Goal: Transaction & Acquisition: Purchase product/service

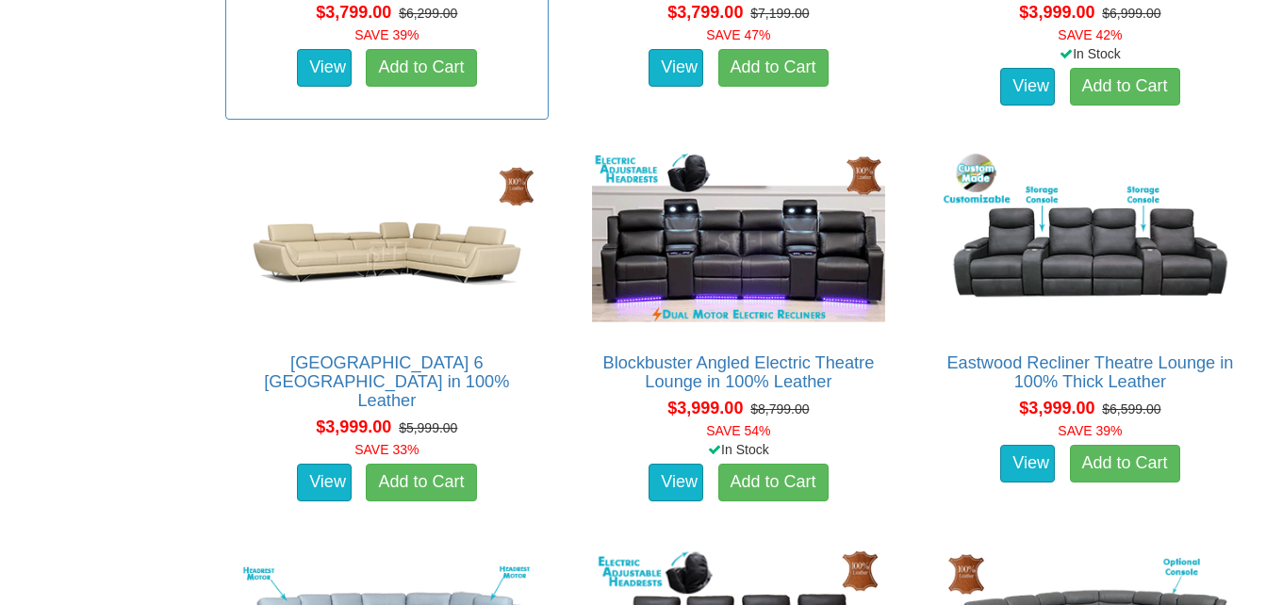
scroll to position [2734, 0]
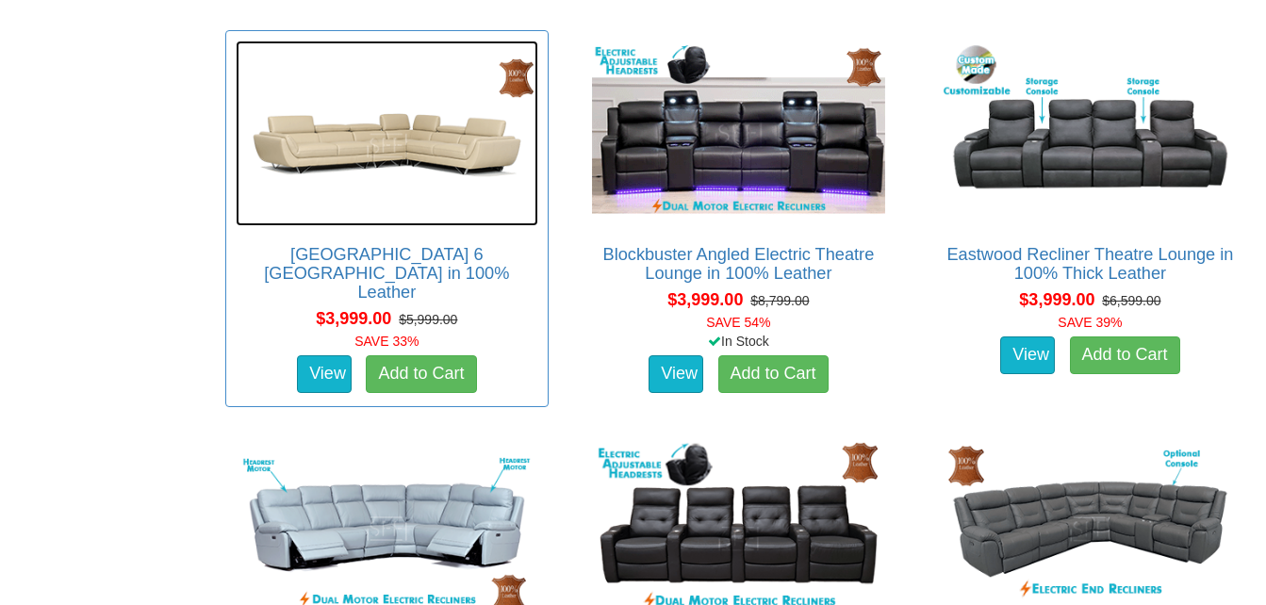
click at [430, 139] on img at bounding box center [387, 134] width 303 height 186
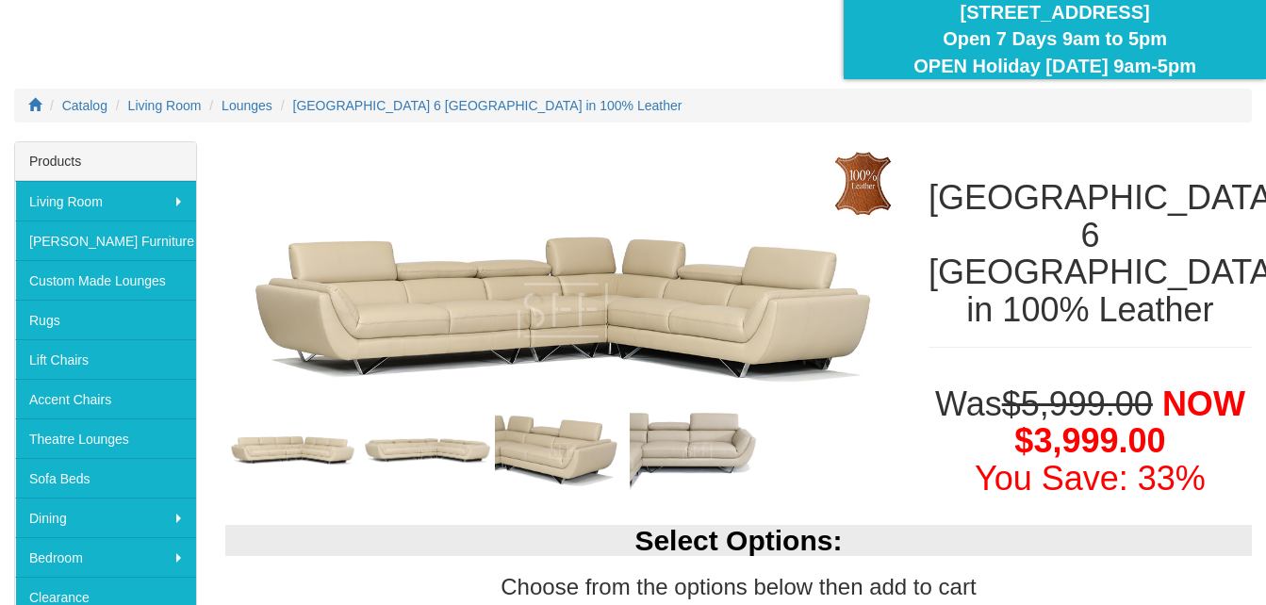
scroll to position [189, 0]
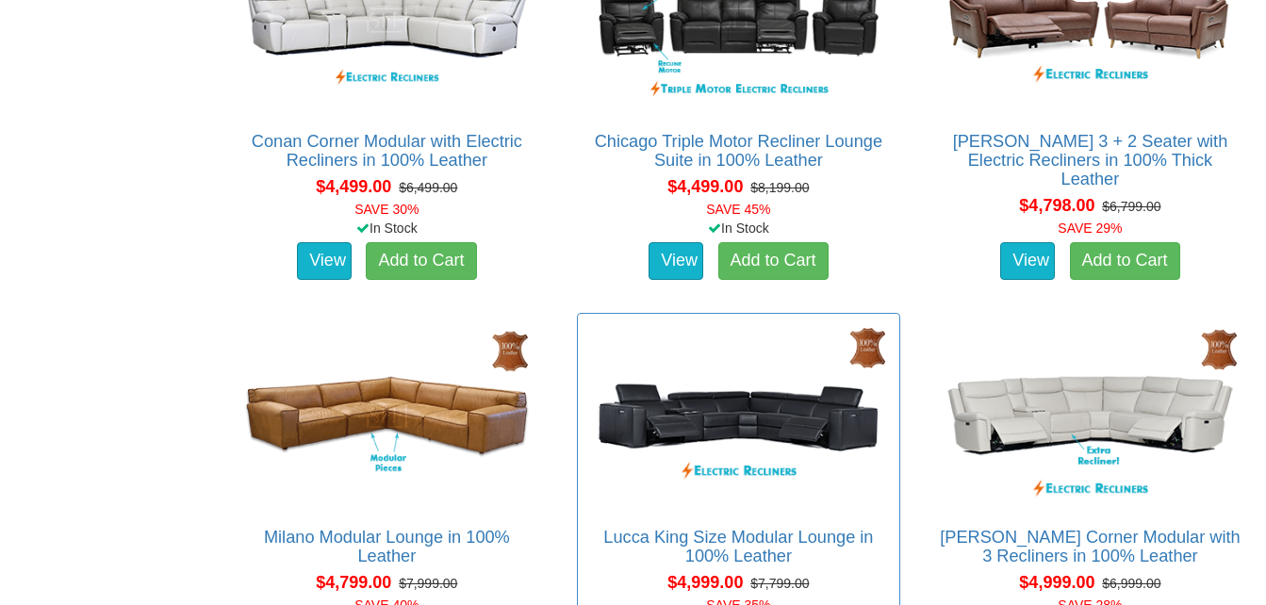
scroll to position [4525, 0]
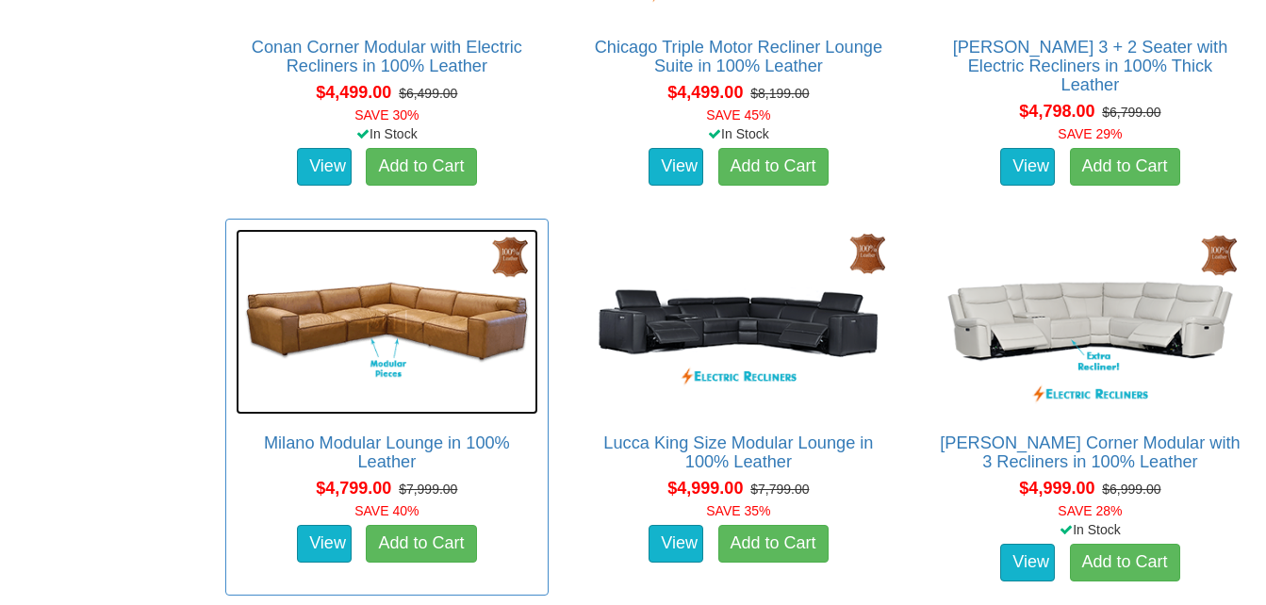
click at [358, 330] on img at bounding box center [387, 322] width 303 height 186
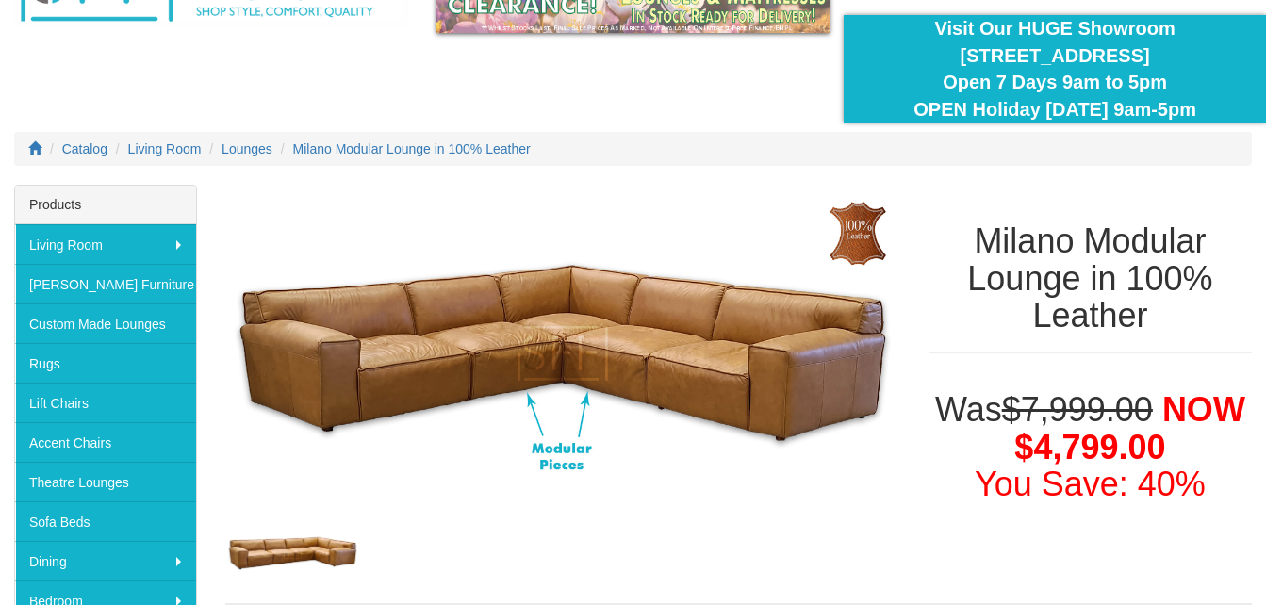
scroll to position [189, 0]
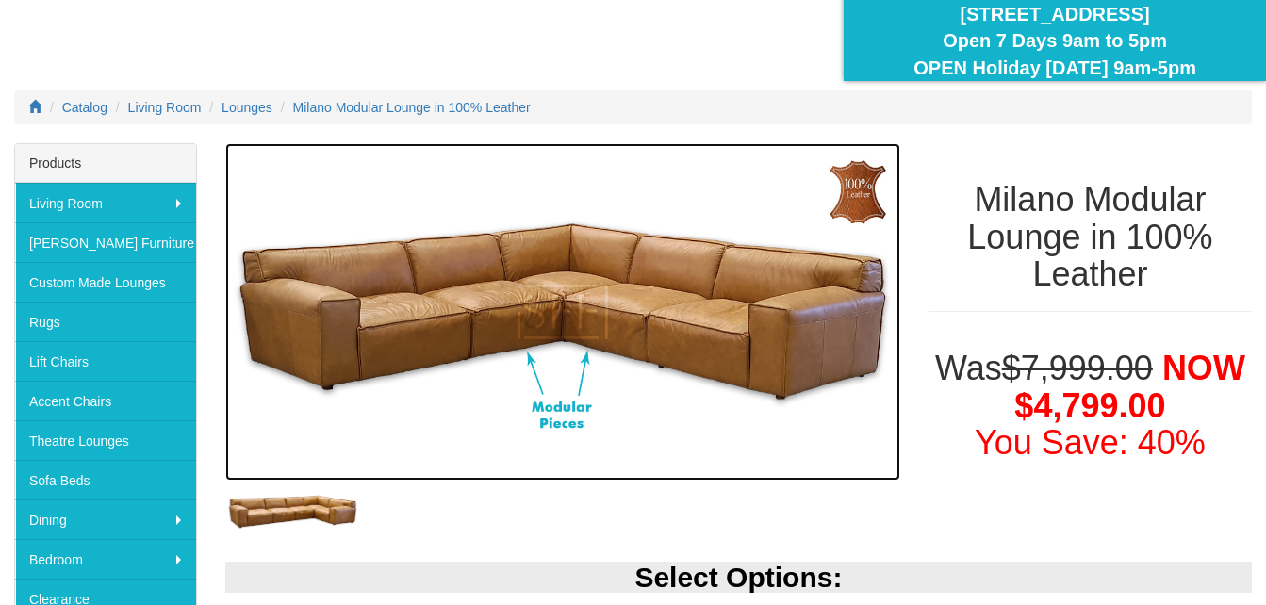
click at [594, 315] on img at bounding box center [562, 311] width 675 height 337
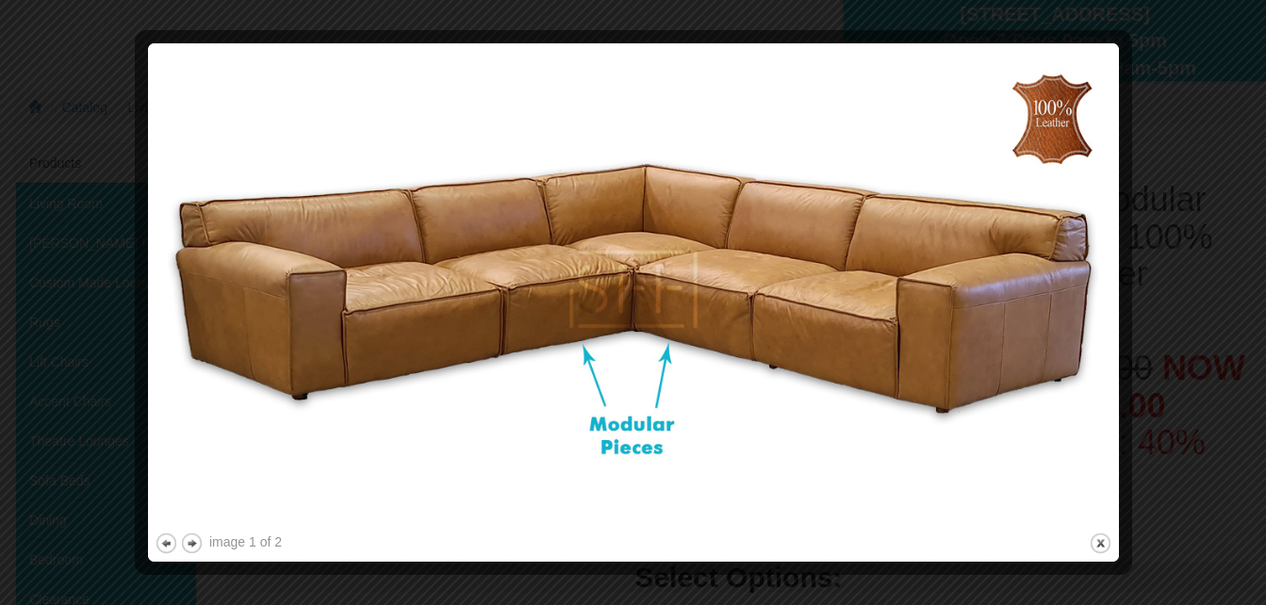
click at [485, 255] on img at bounding box center [634, 289] width 958 height 479
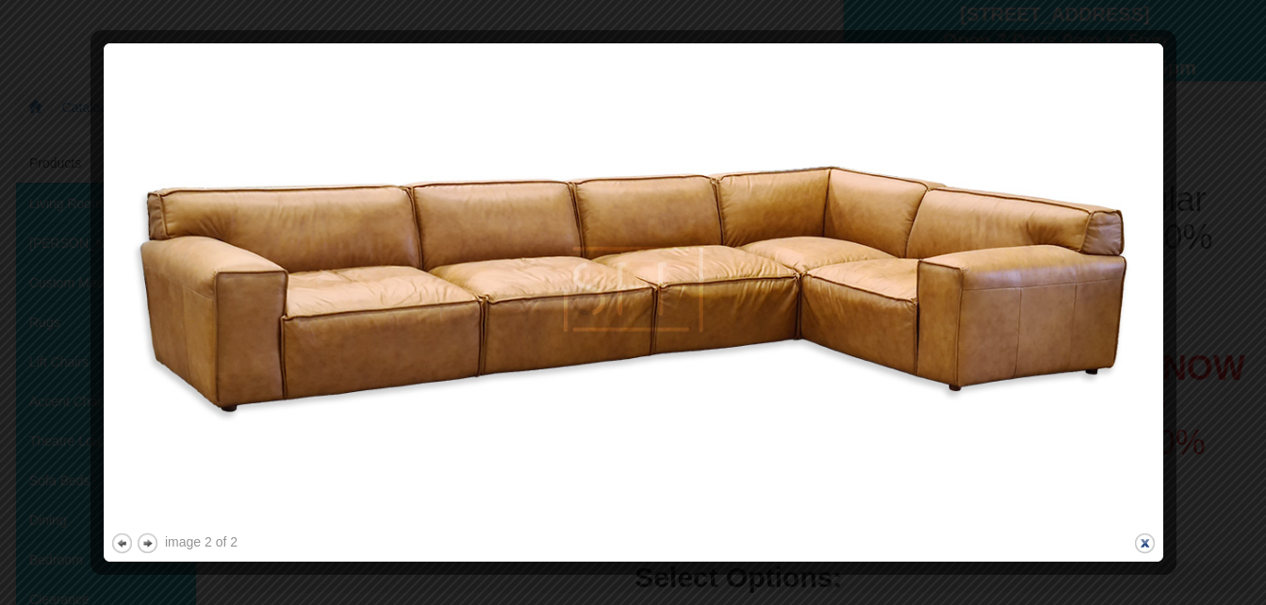
click at [1137, 538] on button "close" at bounding box center [1145, 544] width 24 height 24
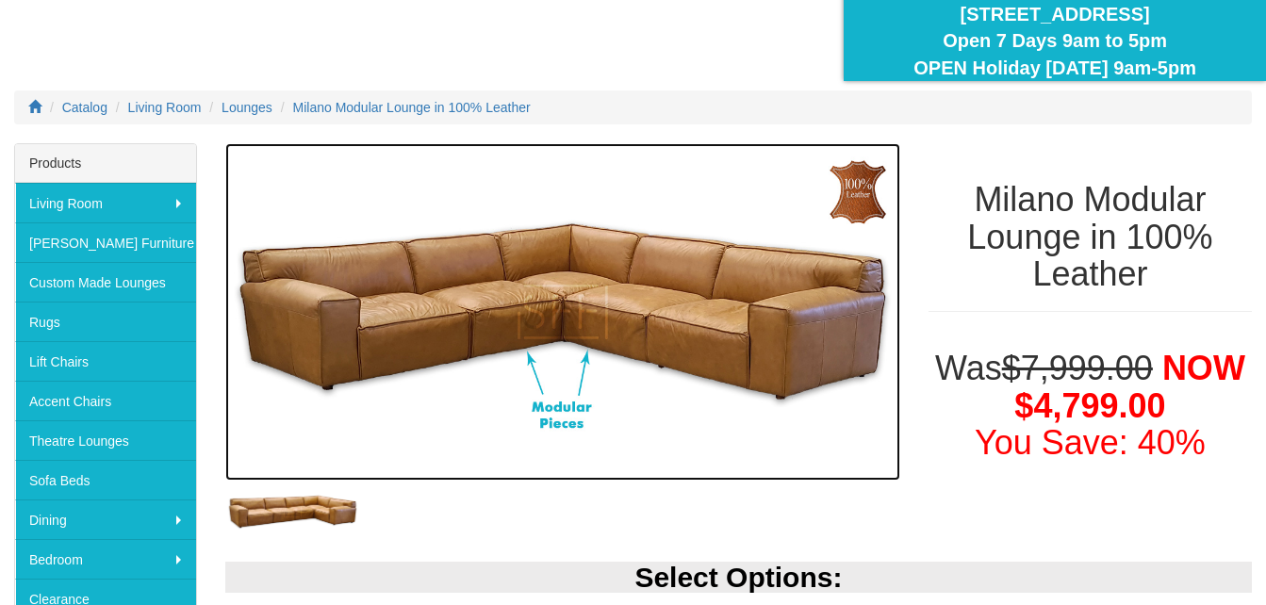
click at [651, 334] on img at bounding box center [562, 311] width 675 height 337
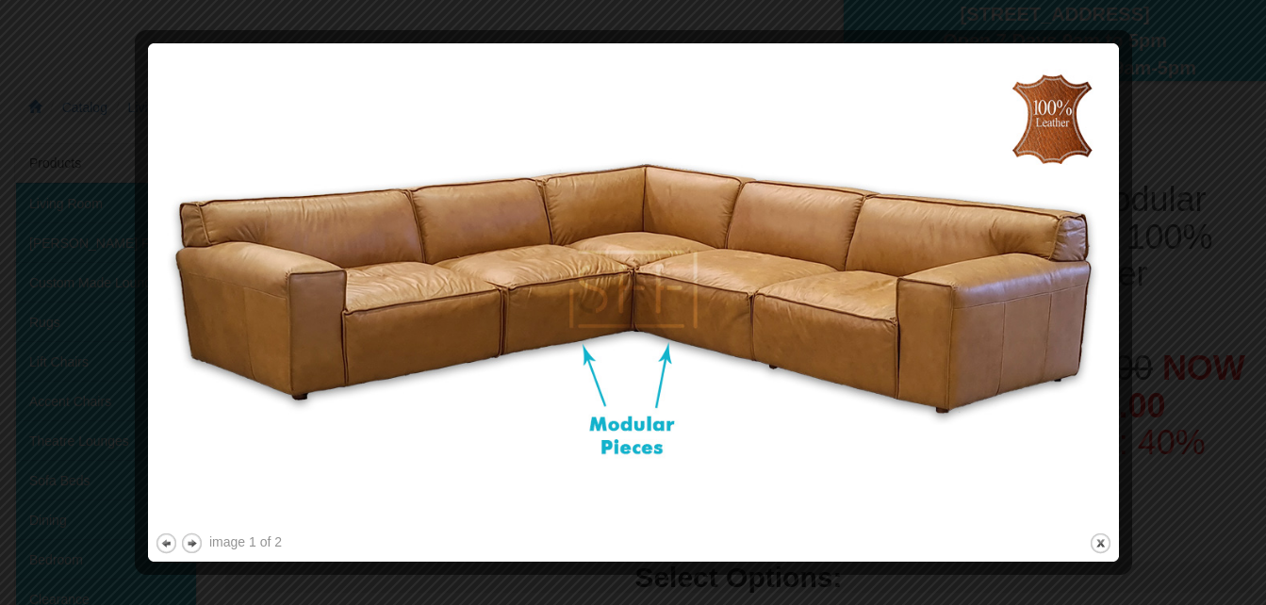
click at [481, 328] on img at bounding box center [634, 289] width 958 height 479
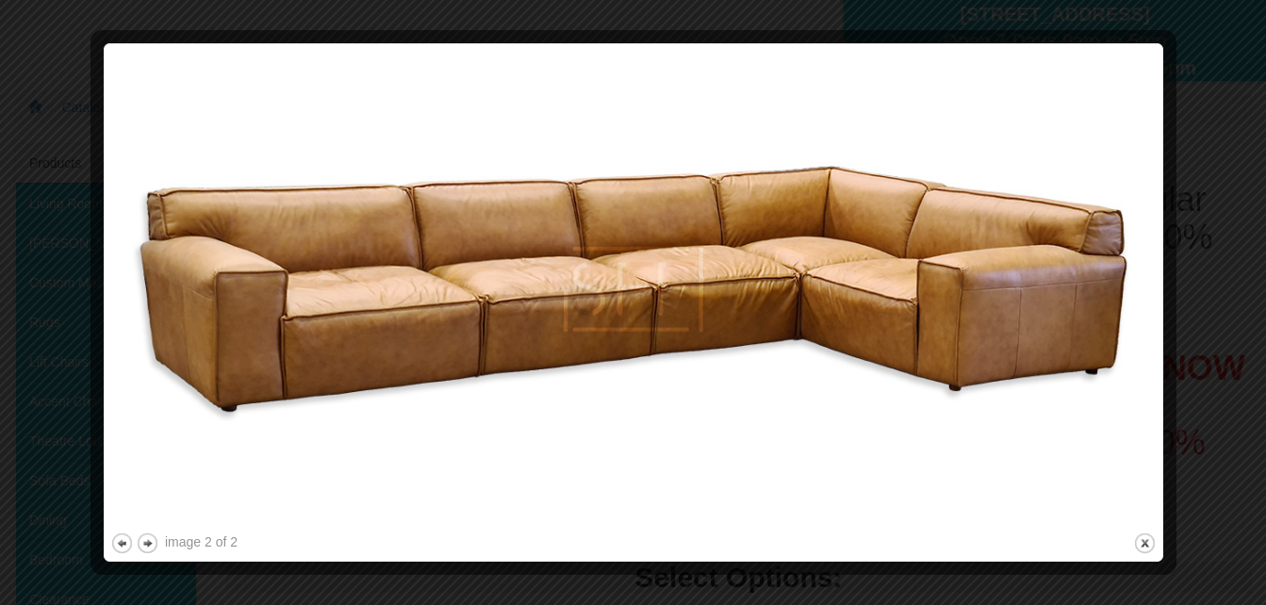
click at [481, 328] on img at bounding box center [633, 289] width 1046 height 479
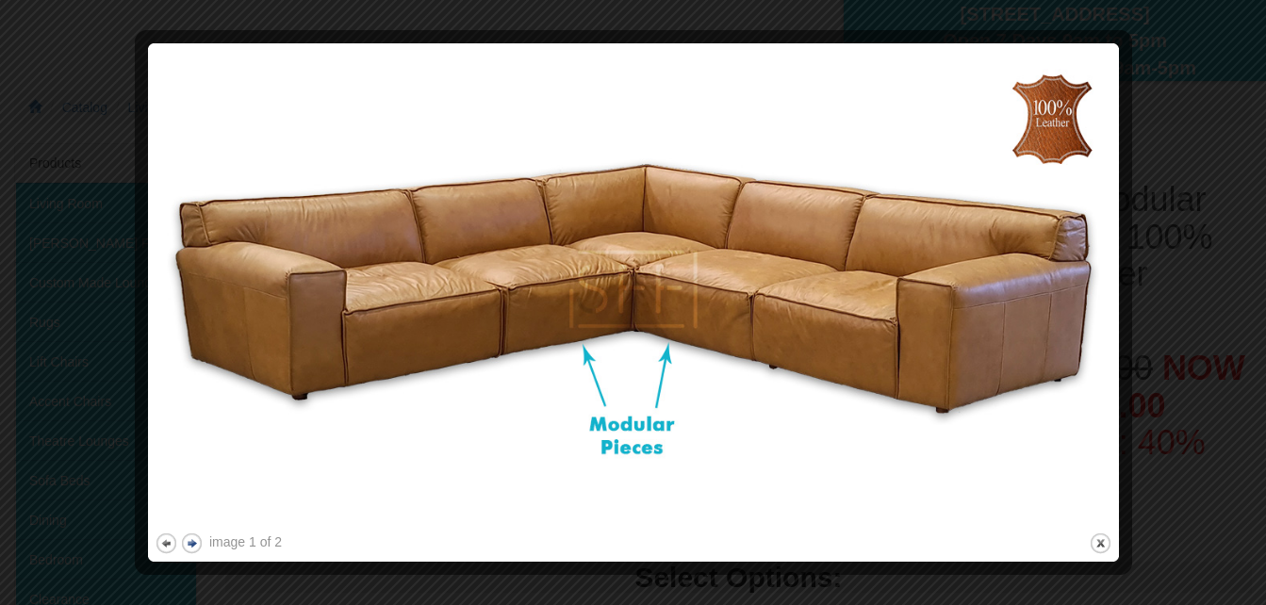
click at [197, 542] on button "next" at bounding box center [192, 544] width 24 height 24
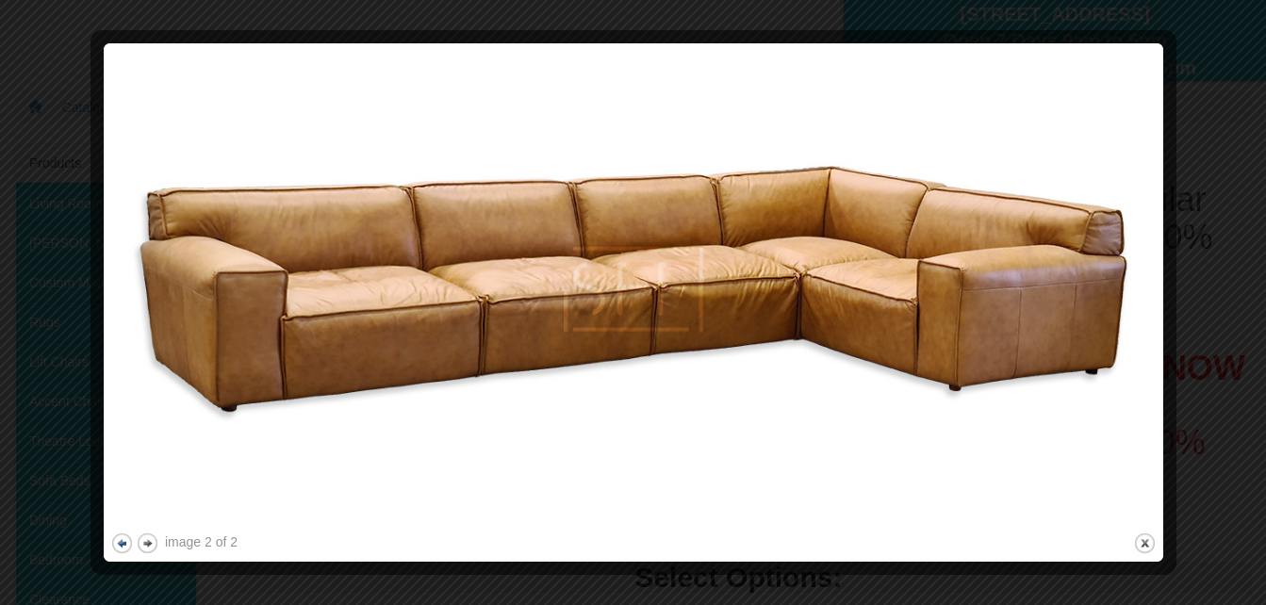
click at [116, 545] on button "previous" at bounding box center [122, 544] width 24 height 24
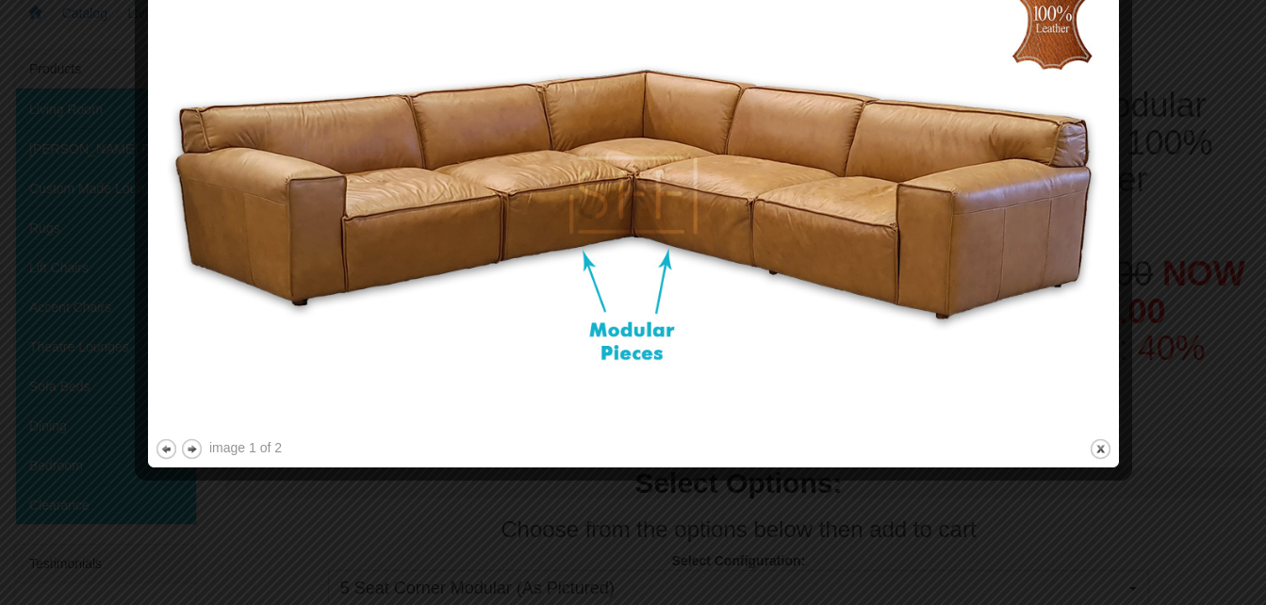
scroll to position [0, 0]
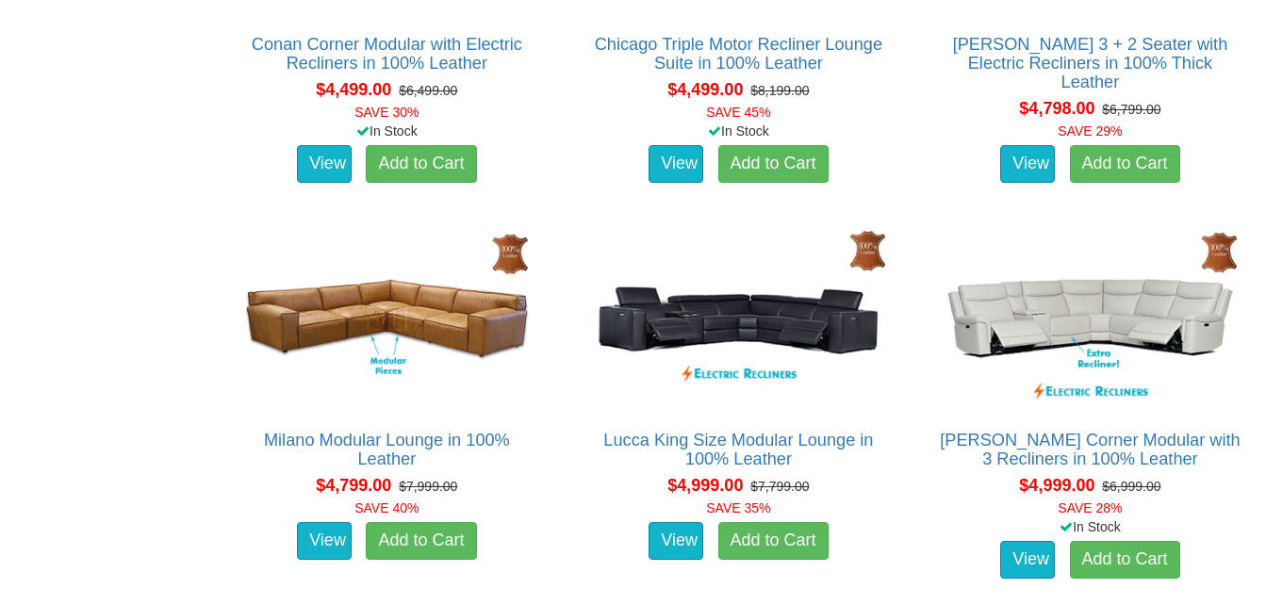
scroll to position [4525, 0]
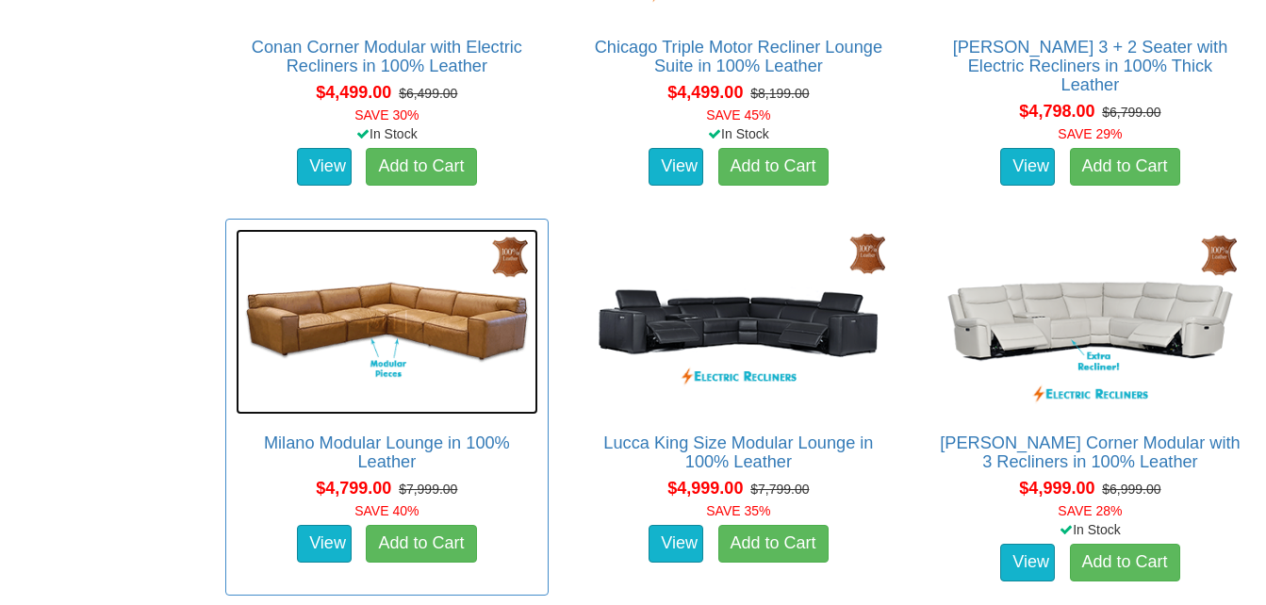
click at [370, 341] on img at bounding box center [387, 322] width 303 height 186
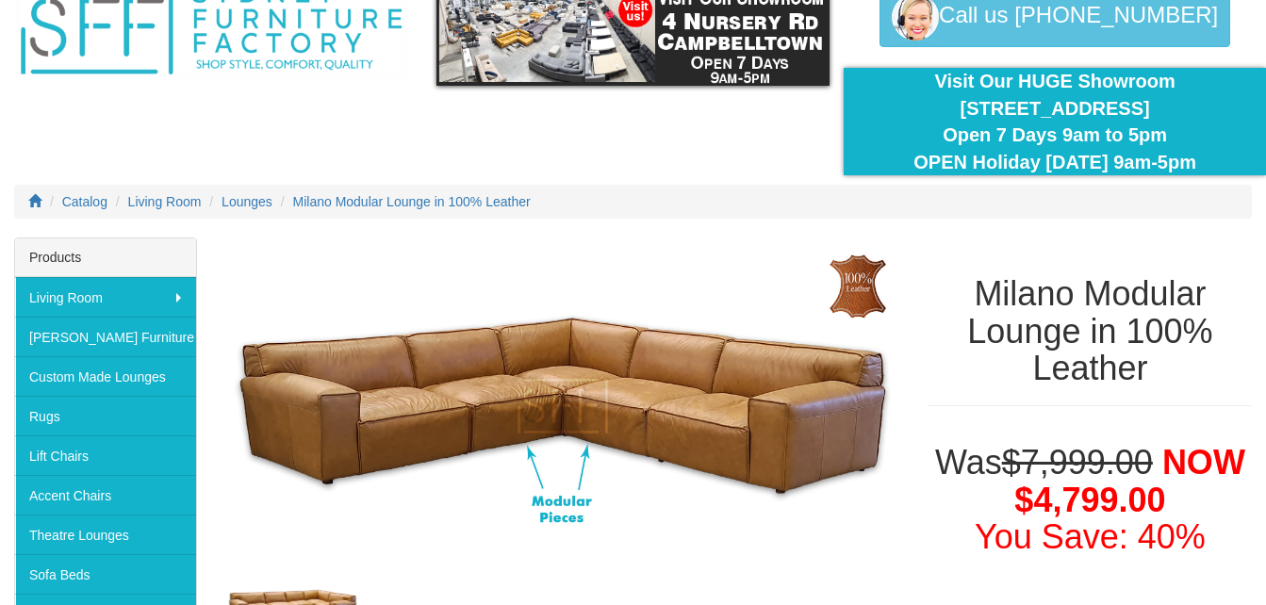
scroll to position [189, 0]
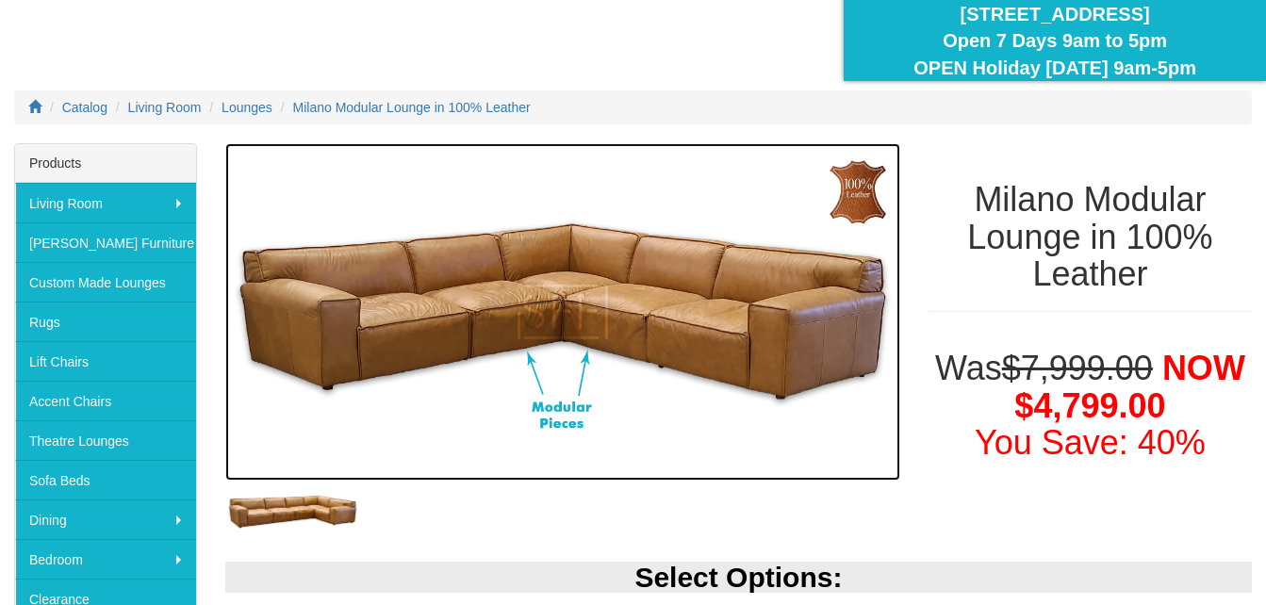
click at [693, 326] on img at bounding box center [562, 311] width 675 height 337
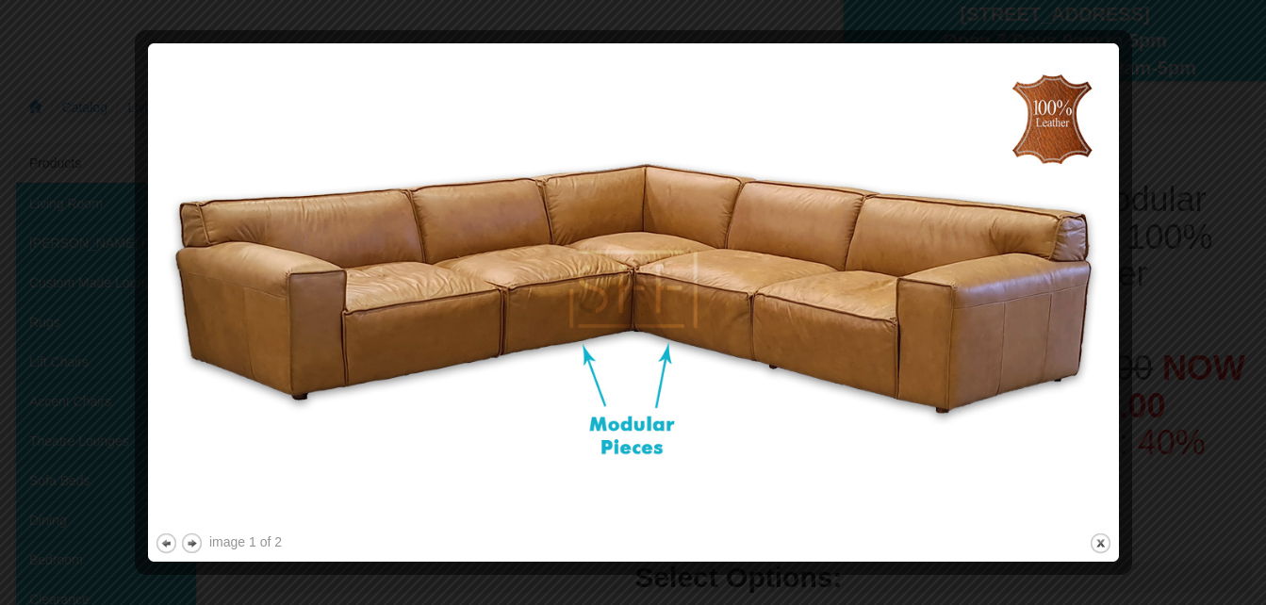
click at [583, 318] on img at bounding box center [634, 289] width 958 height 479
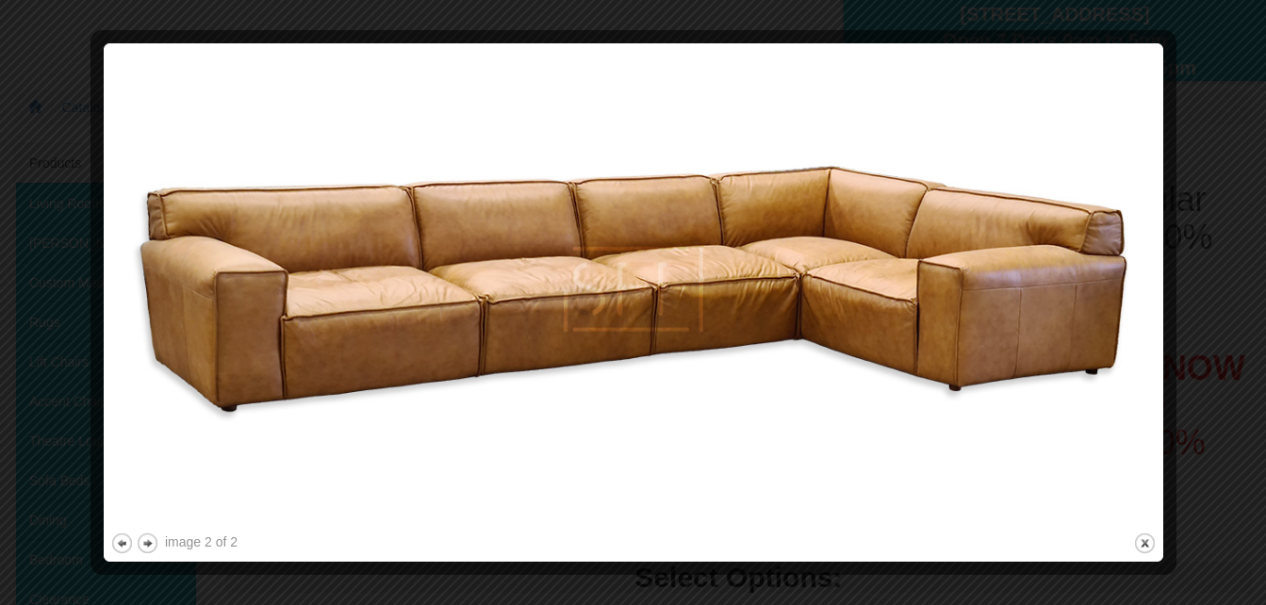
click at [583, 318] on img at bounding box center [633, 289] width 1046 height 479
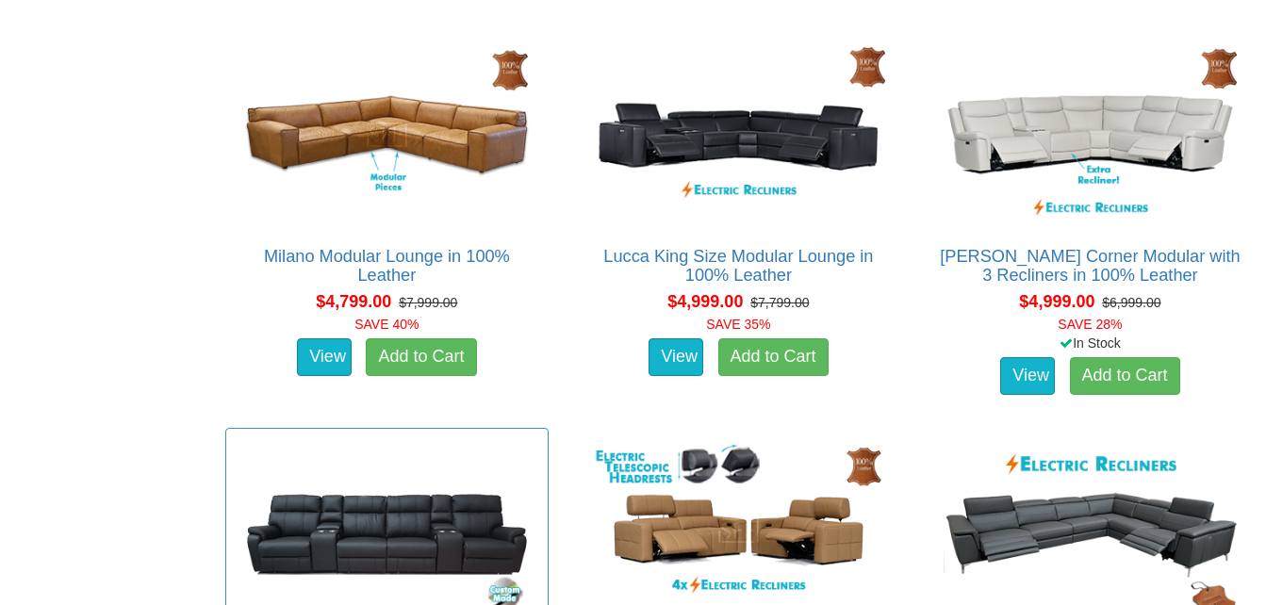
scroll to position [4713, 0]
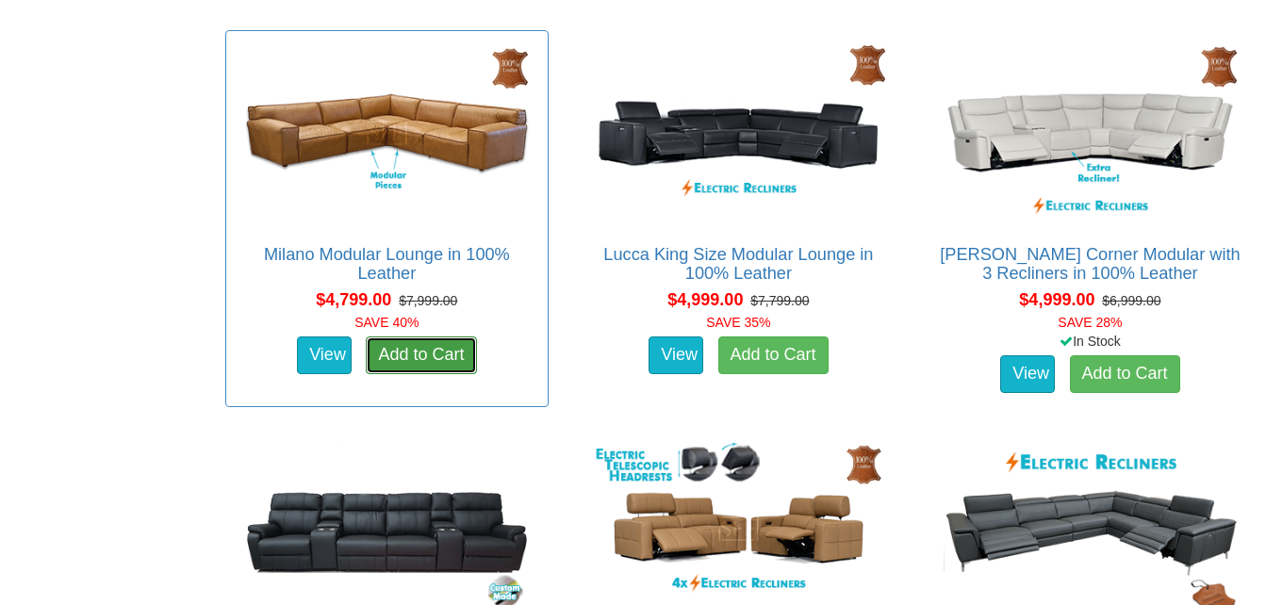
click at [455, 353] on link "Add to Cart" at bounding box center [421, 356] width 110 height 38
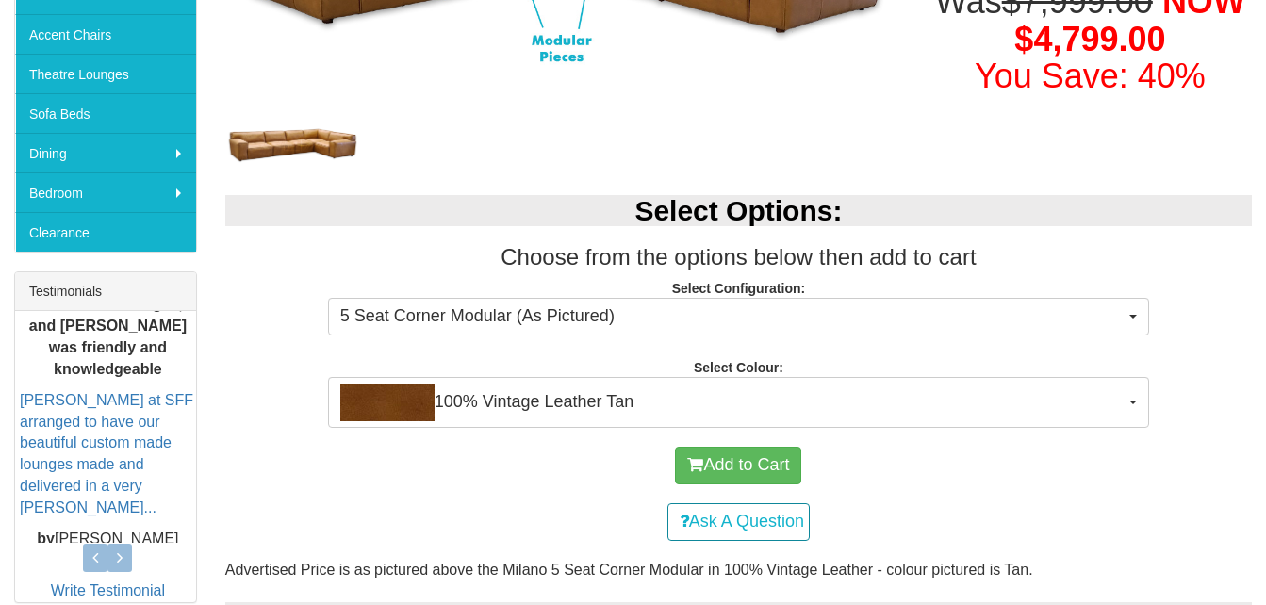
scroll to position [566, 0]
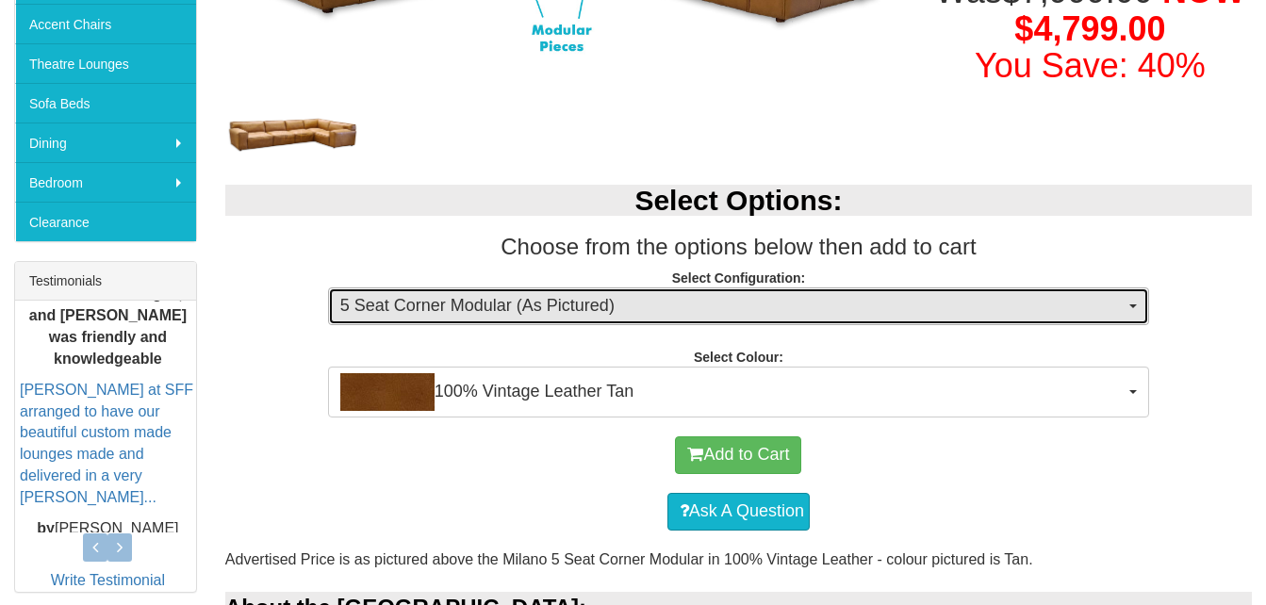
click at [1140, 301] on button "5 Seat Corner Modular (As Pictured)" at bounding box center [738, 307] width 821 height 38
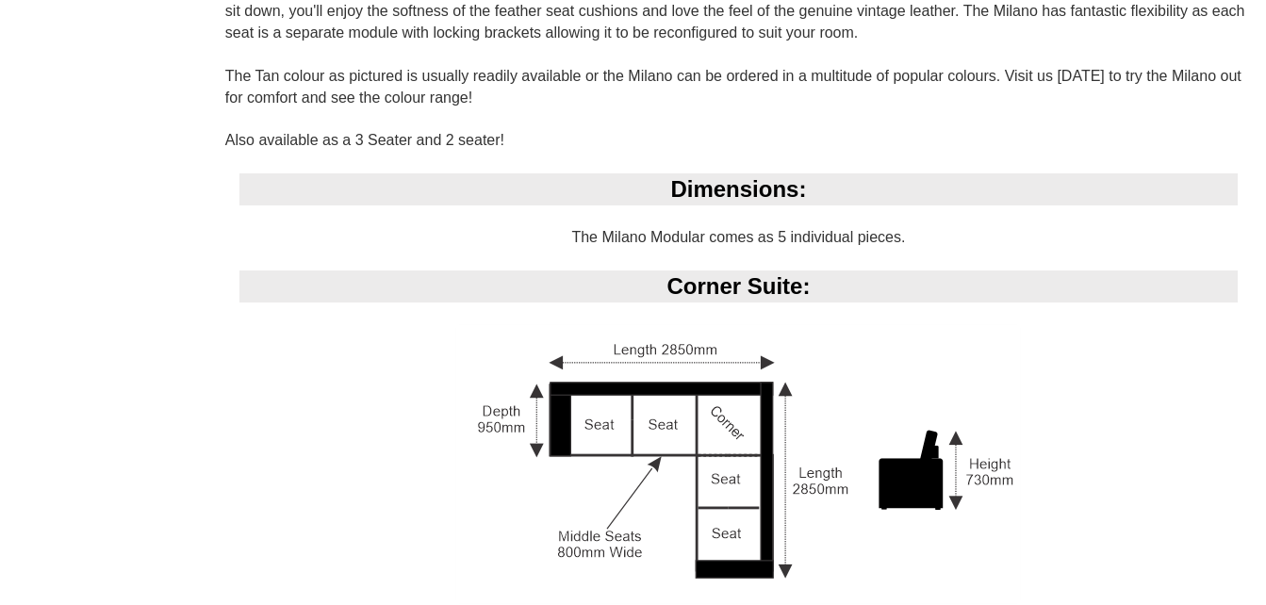
scroll to position [777, 0]
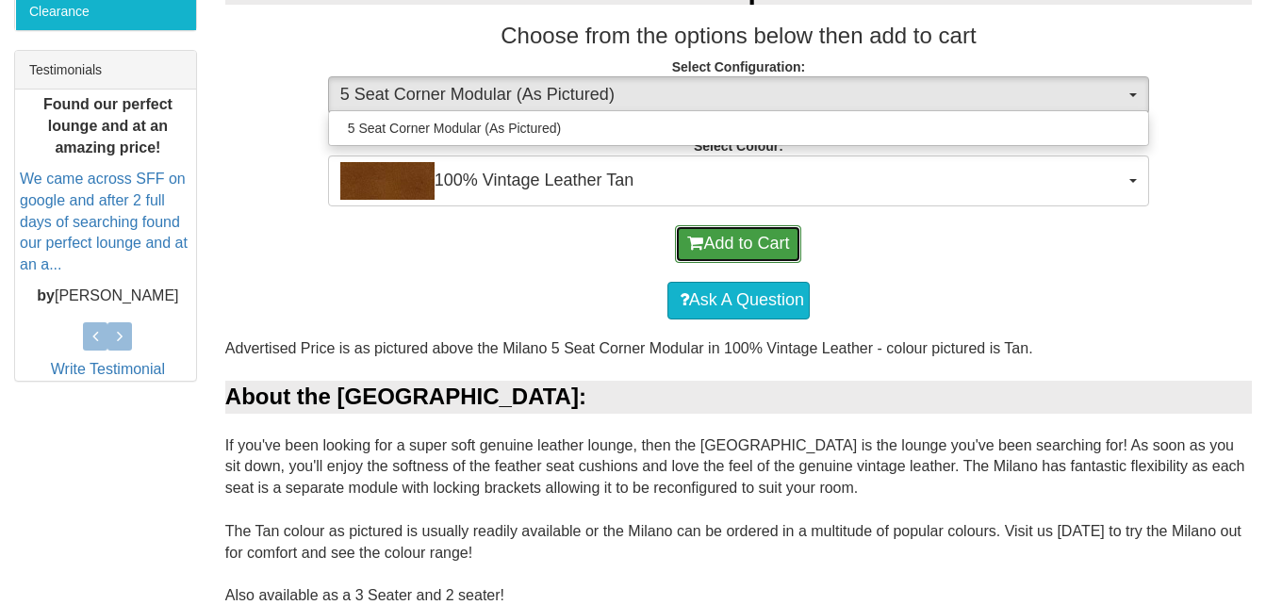
click at [766, 236] on button "Add to Cart" at bounding box center [738, 244] width 126 height 38
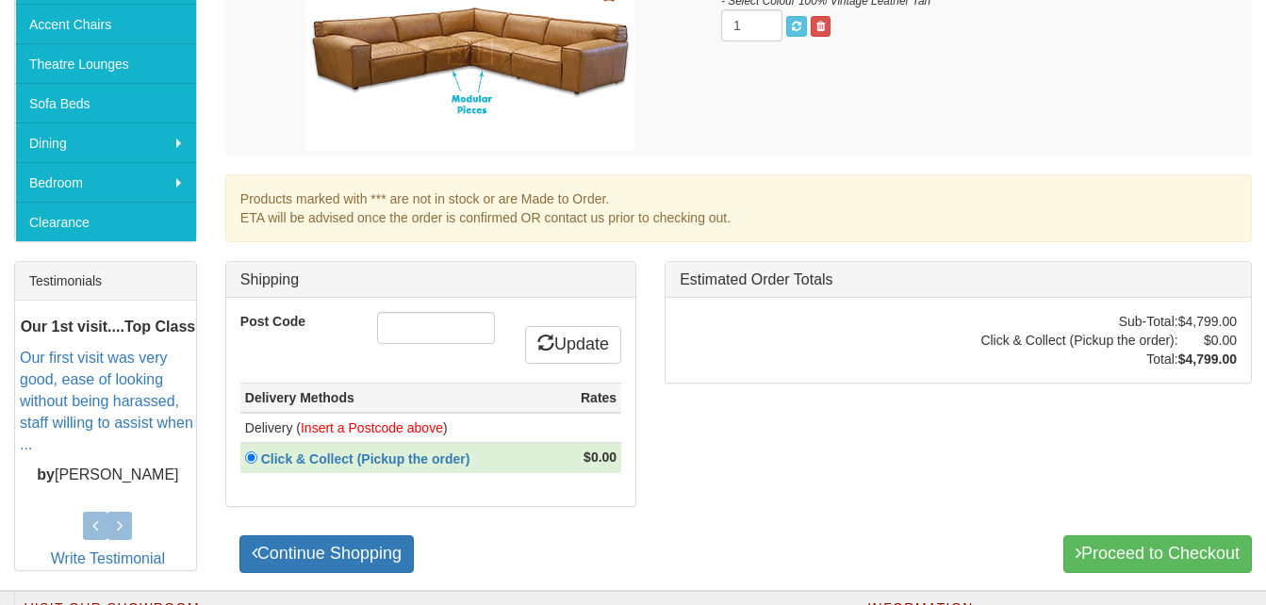
scroll to position [660, 0]
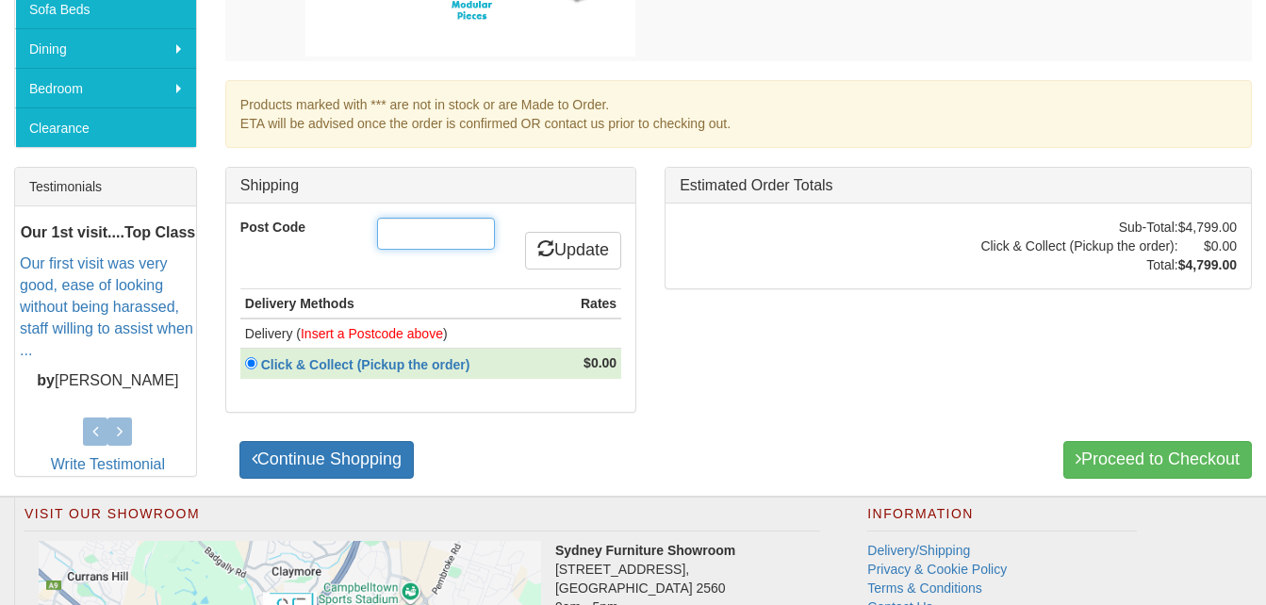
click at [428, 236] on input "Post Code" at bounding box center [436, 234] width 118 height 32
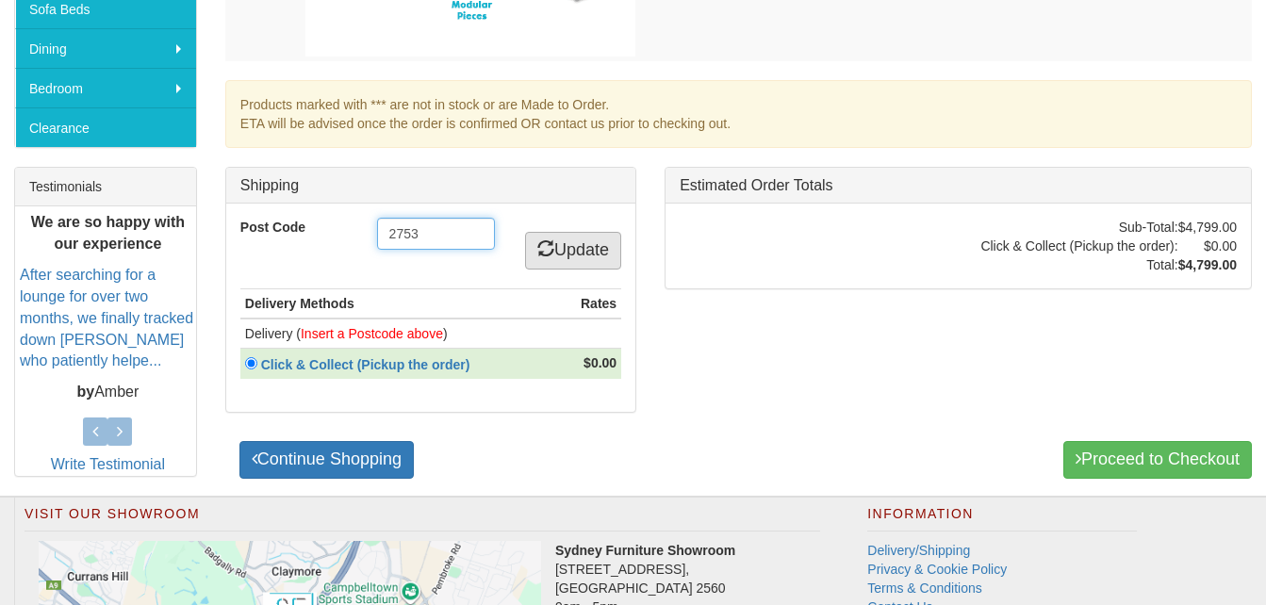
type input "2753"
click at [570, 251] on link "Update" at bounding box center [573, 251] width 96 height 38
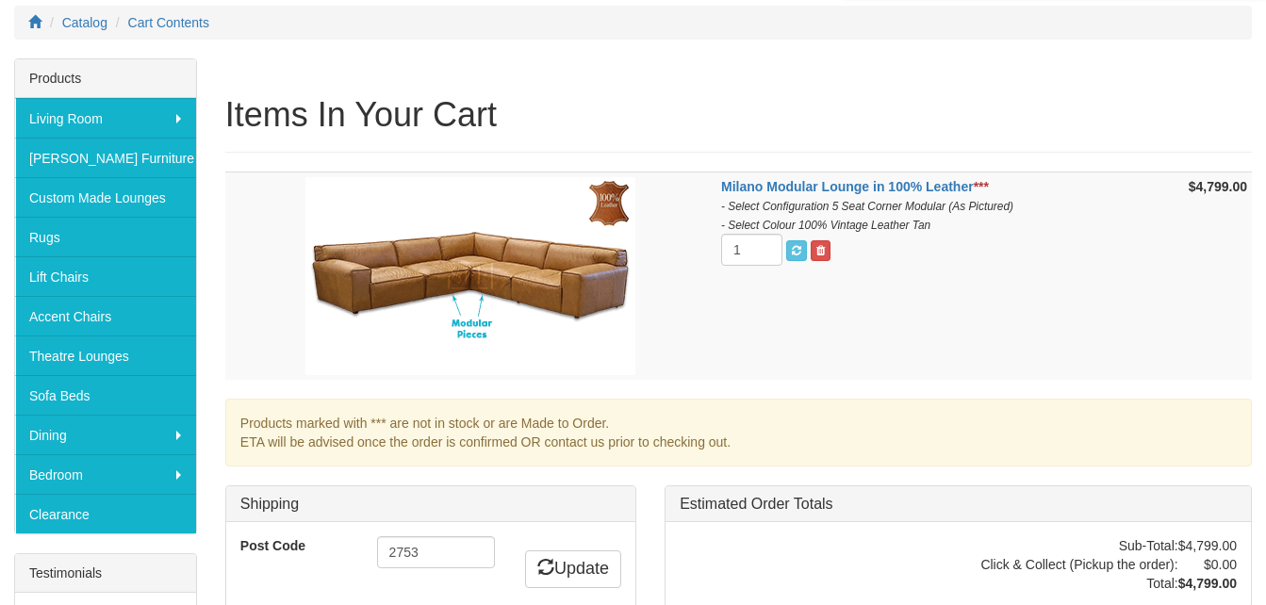
scroll to position [263, 0]
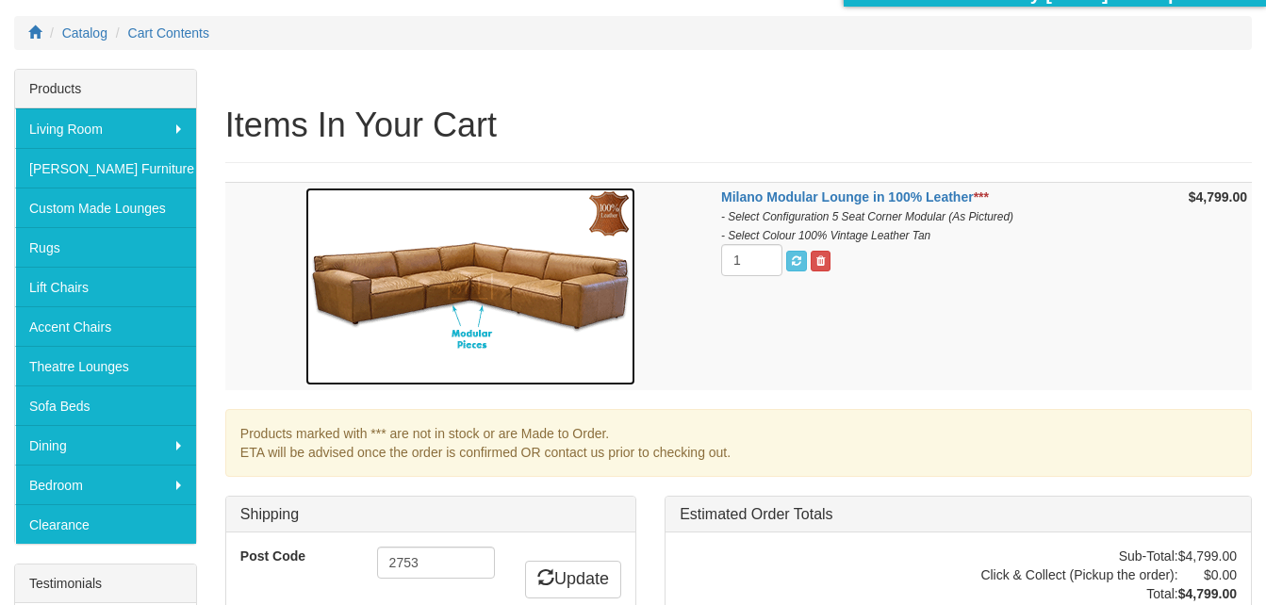
click at [485, 288] on img at bounding box center [470, 287] width 330 height 198
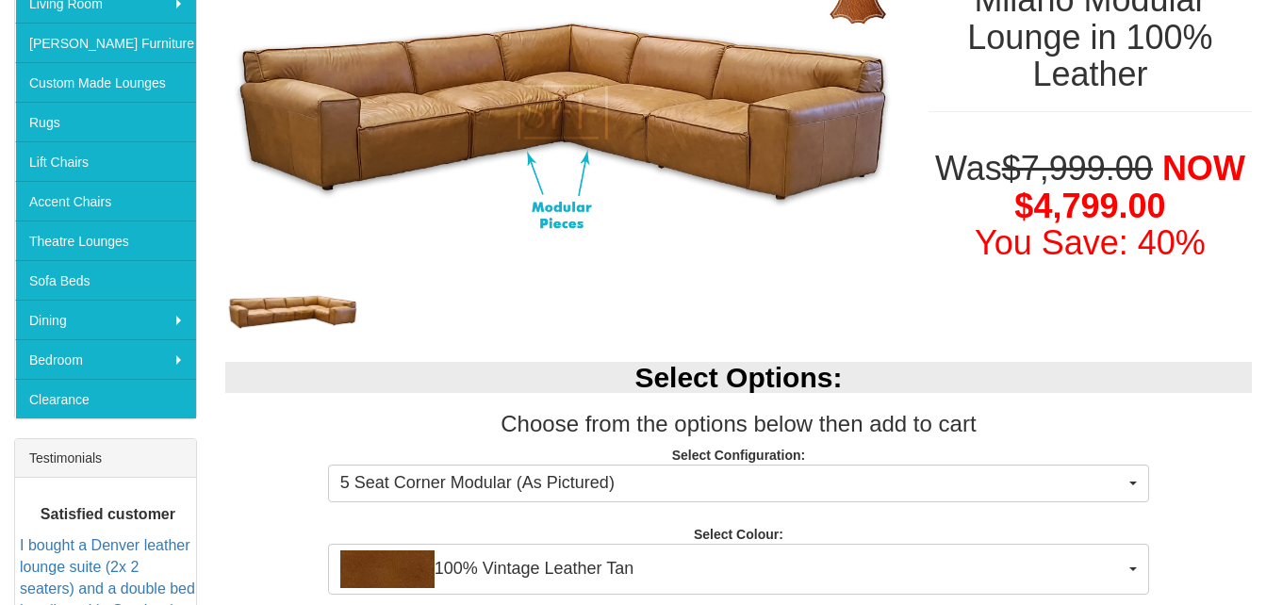
scroll to position [189, 0]
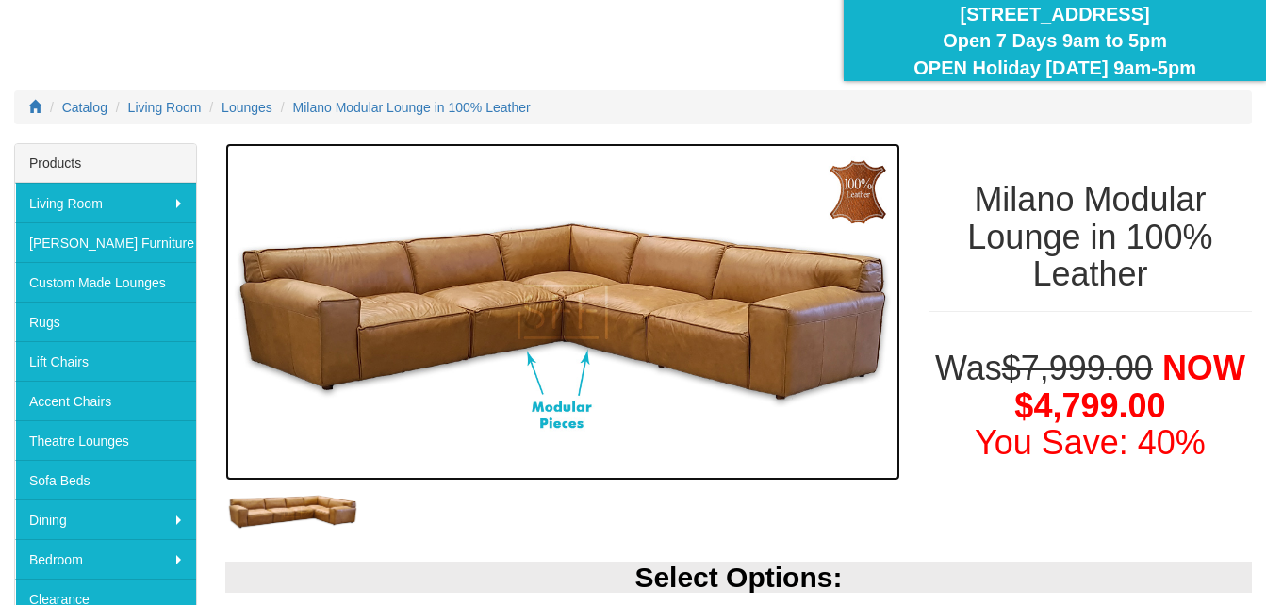
click at [589, 326] on img at bounding box center [562, 311] width 675 height 337
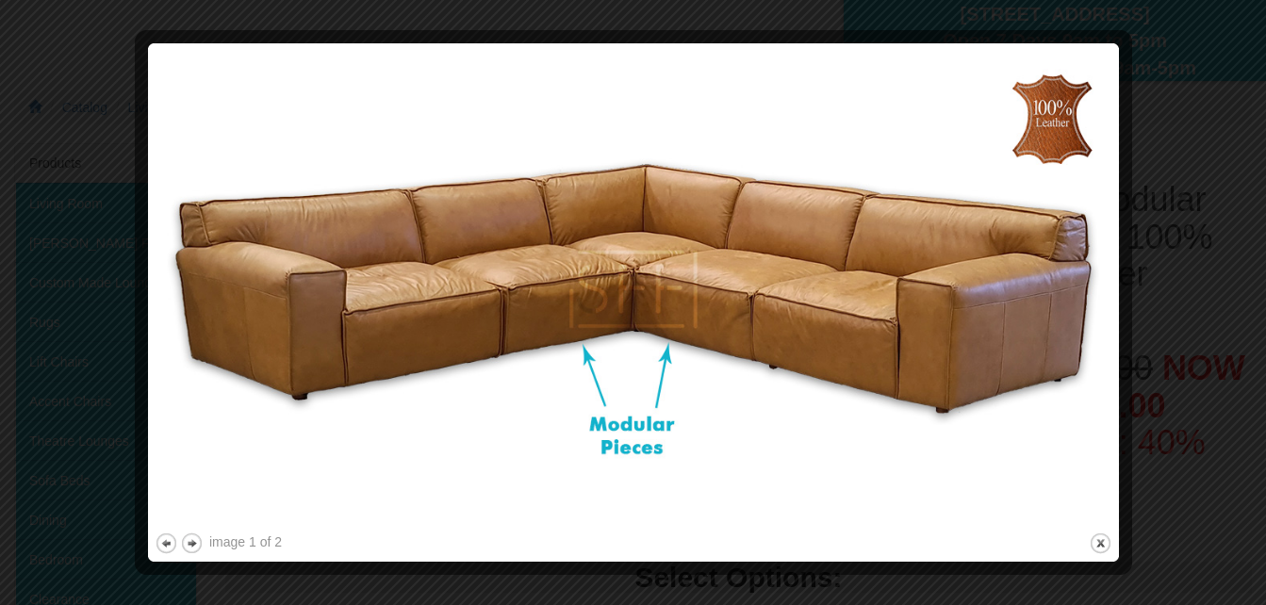
click at [560, 382] on img at bounding box center [634, 289] width 958 height 479
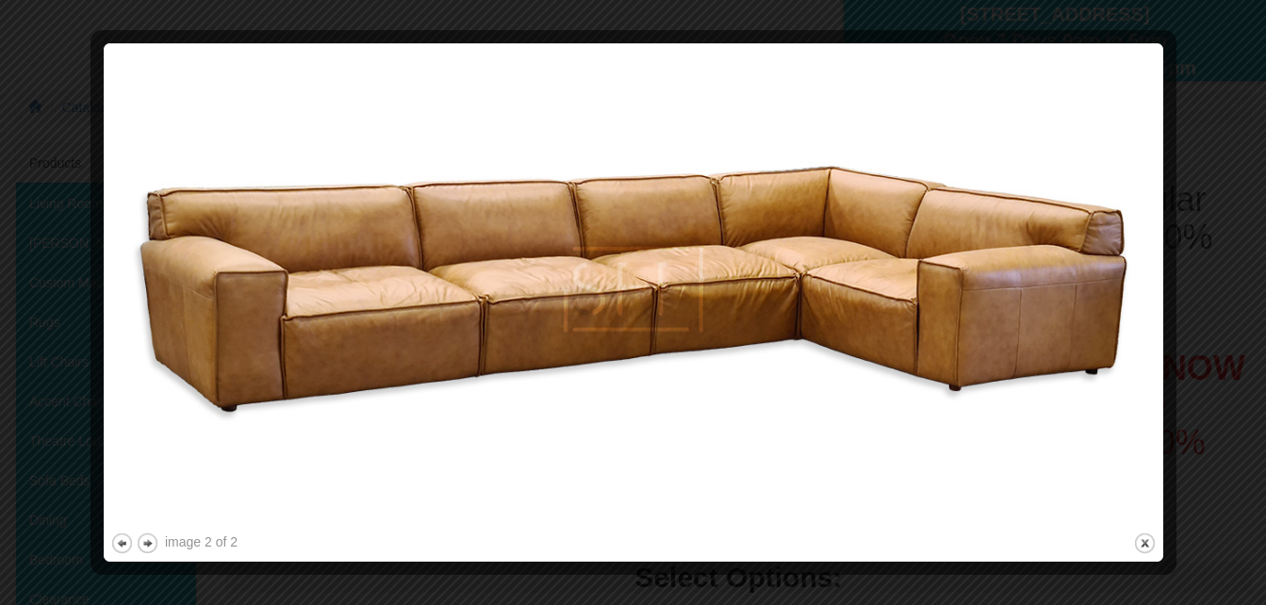
click at [551, 413] on img at bounding box center [633, 289] width 1046 height 479
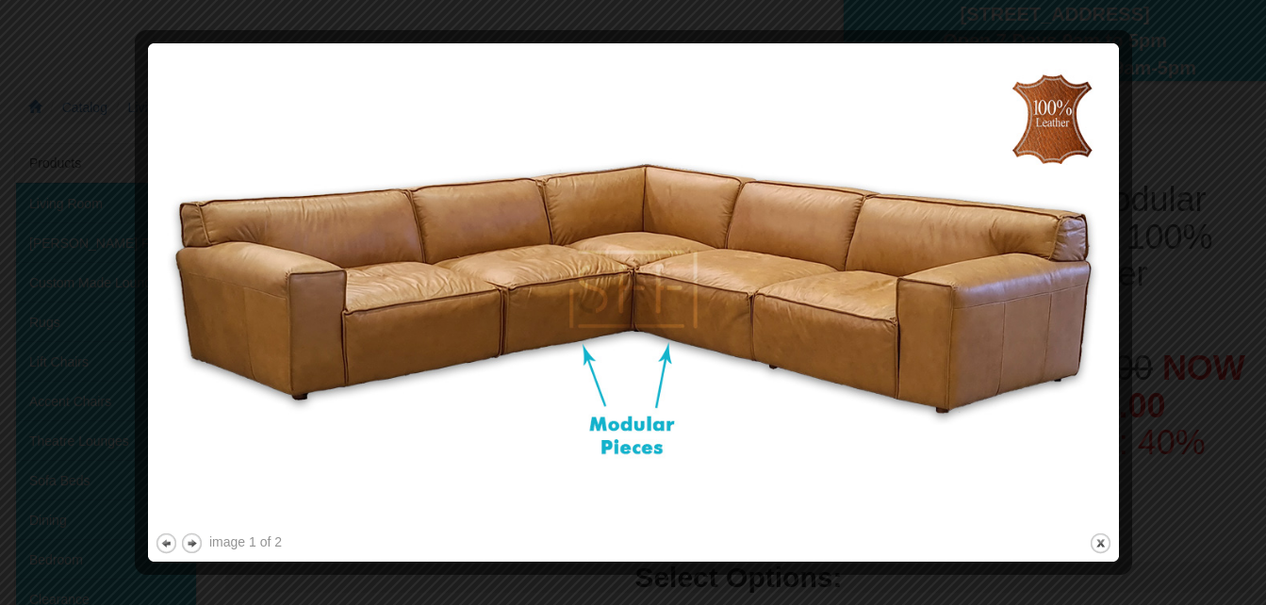
click at [551, 413] on img at bounding box center [634, 289] width 958 height 479
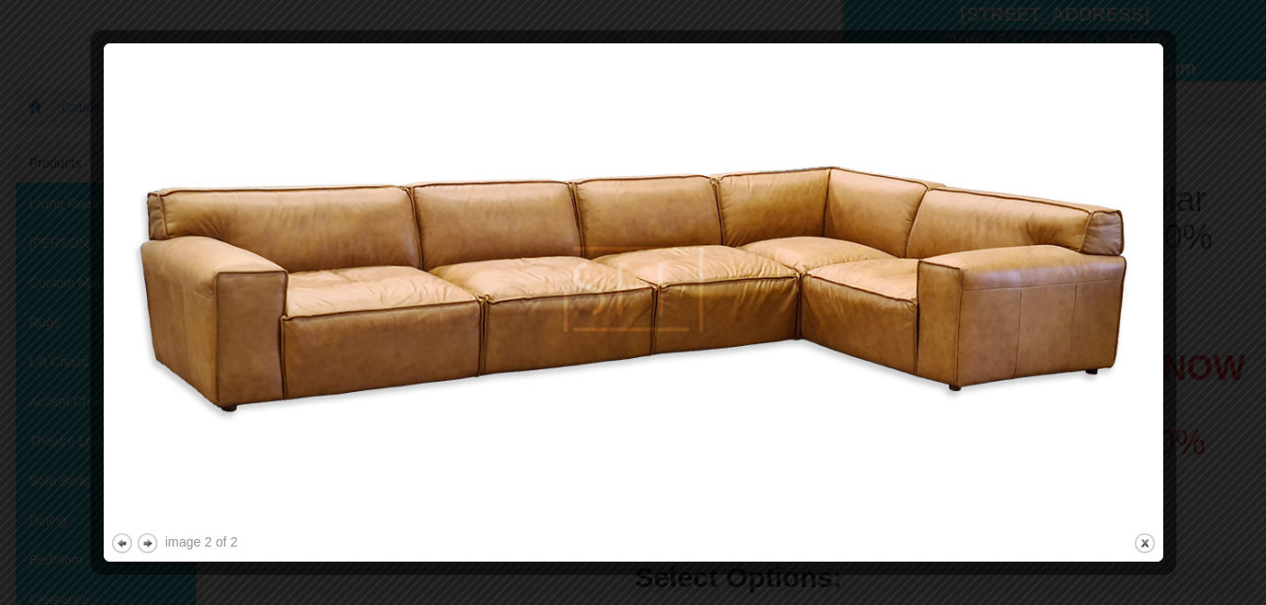
click at [551, 413] on img at bounding box center [633, 289] width 1046 height 479
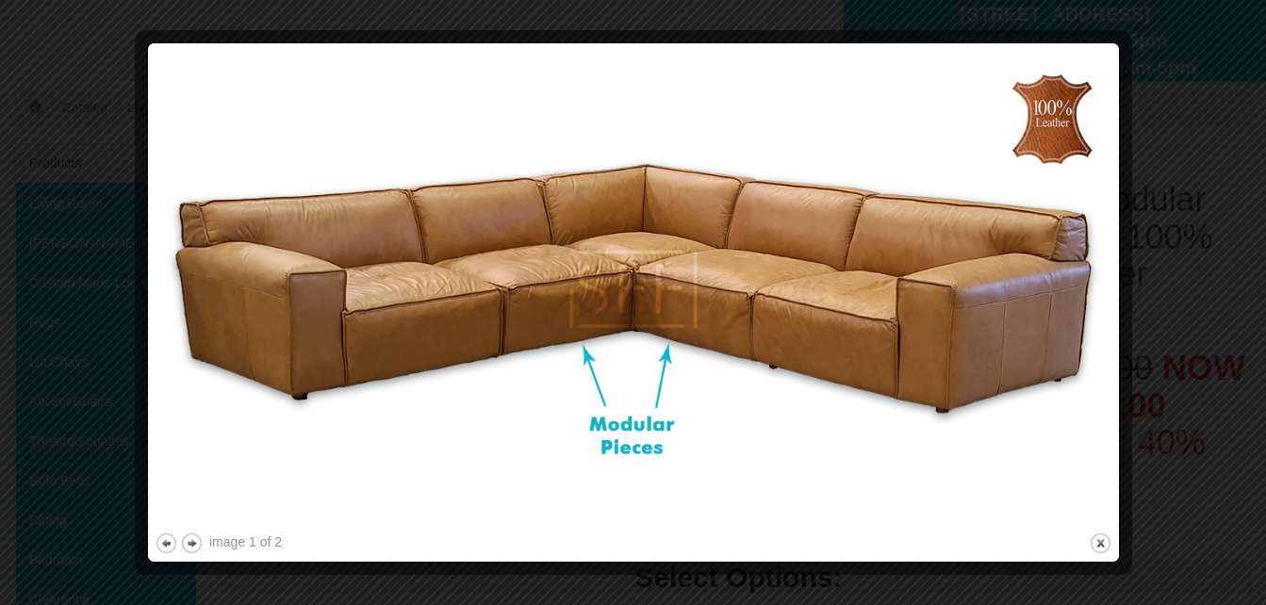
click at [551, 413] on img at bounding box center [634, 289] width 958 height 479
